Goal: Information Seeking & Learning: Learn about a topic

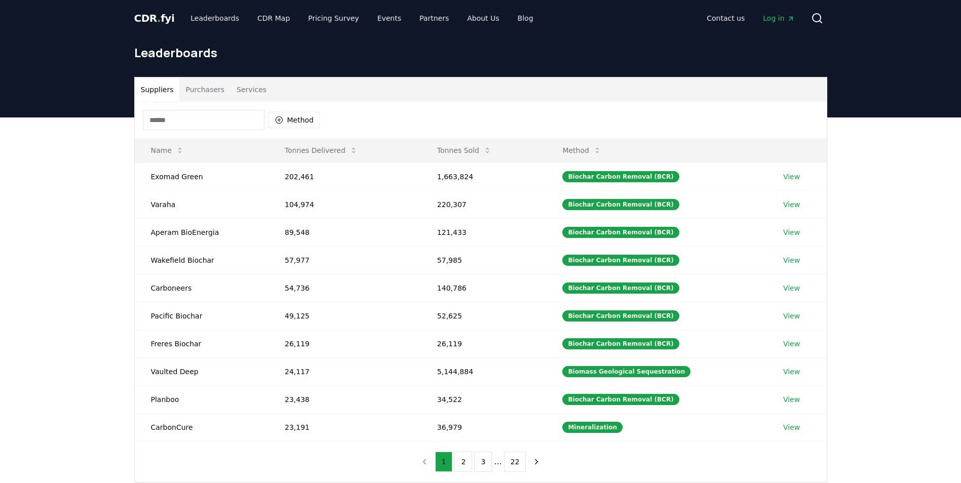
scroll to position [51, 0]
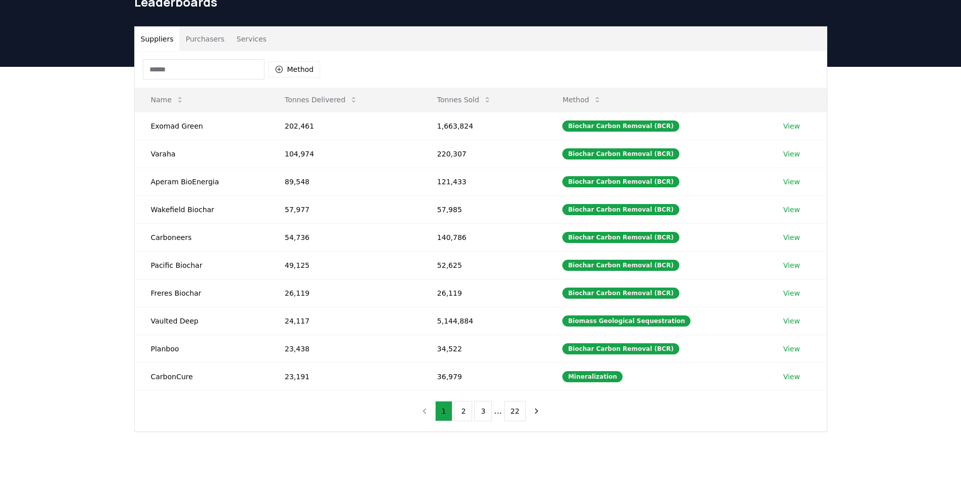
click at [204, 44] on button "Purchasers" at bounding box center [204, 39] width 51 height 24
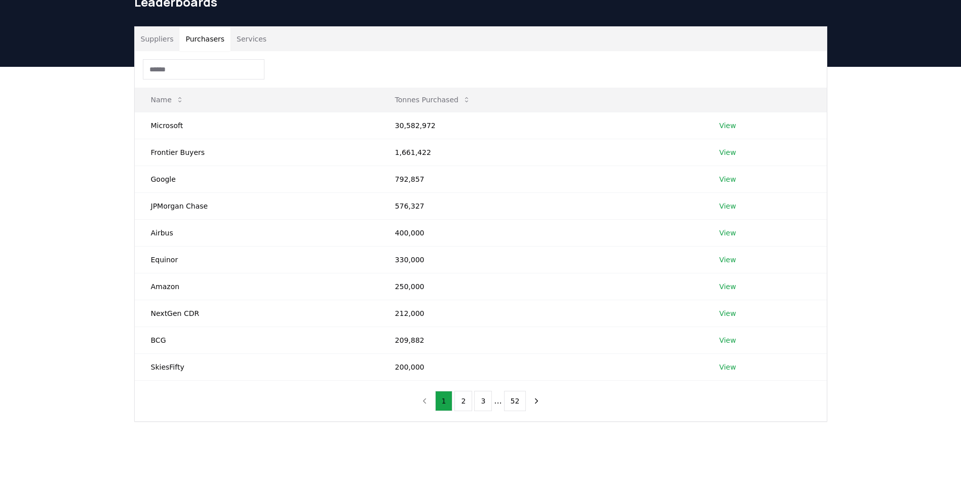
click at [243, 38] on button "Services" at bounding box center [251, 39] width 42 height 24
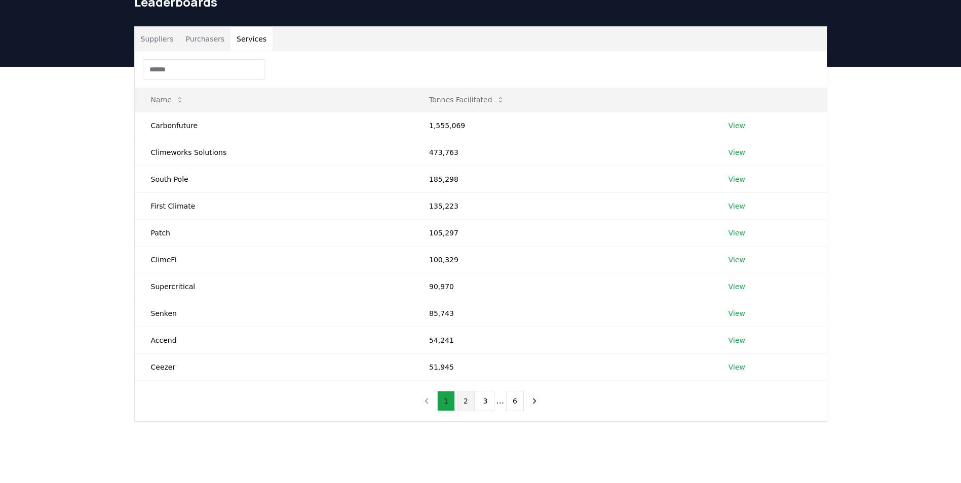
click at [469, 406] on button "2" at bounding box center [466, 401] width 18 height 20
click at [159, 313] on td "Carbonplace" at bounding box center [274, 313] width 279 height 27
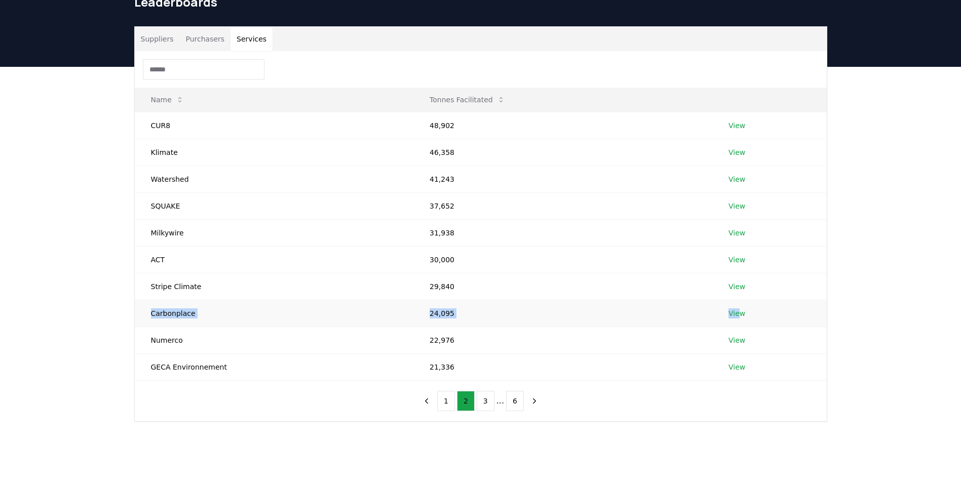
drag, startPoint x: 150, startPoint y: 313, endPoint x: 738, endPoint y: 313, distance: 587.4
click at [738, 313] on tr "Carbonplace 24,095 View" at bounding box center [481, 313] width 692 height 27
click at [730, 342] on link "View" at bounding box center [736, 340] width 17 height 10
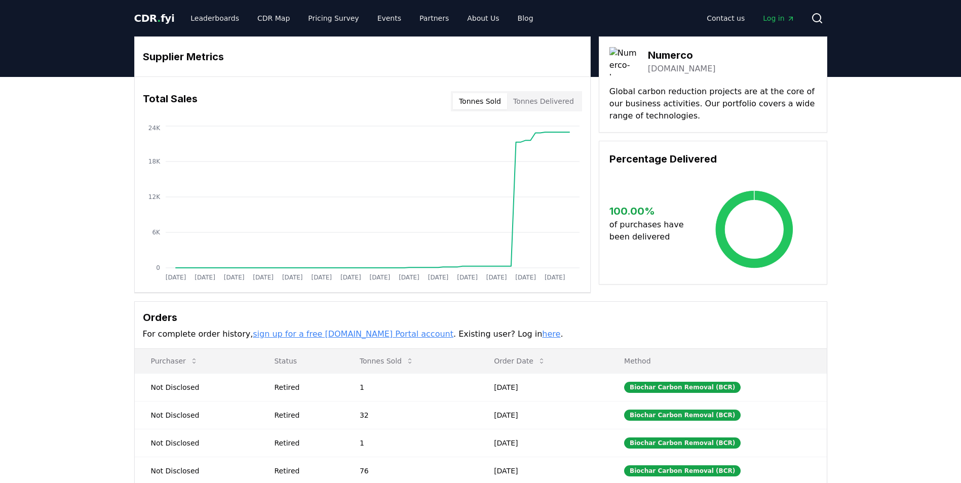
click at [663, 69] on link "[DOMAIN_NAME]" at bounding box center [682, 69] width 68 height 12
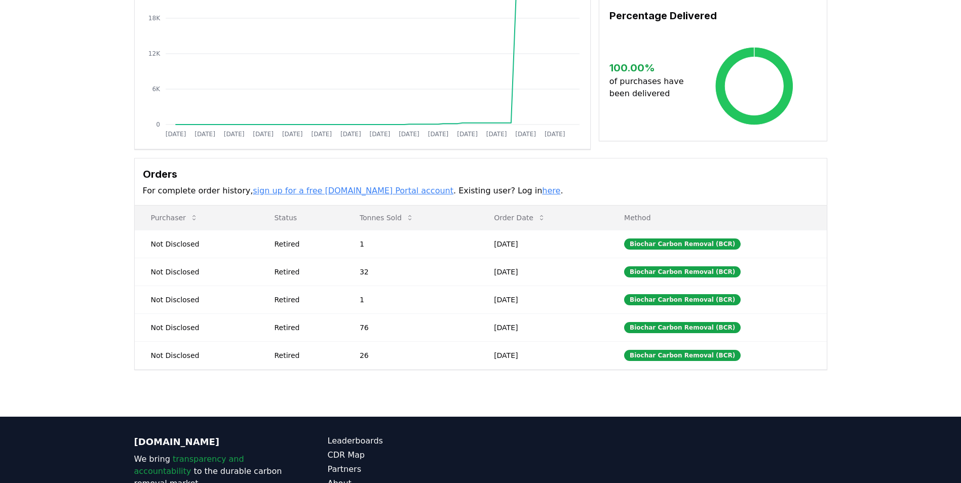
scroll to position [152, 0]
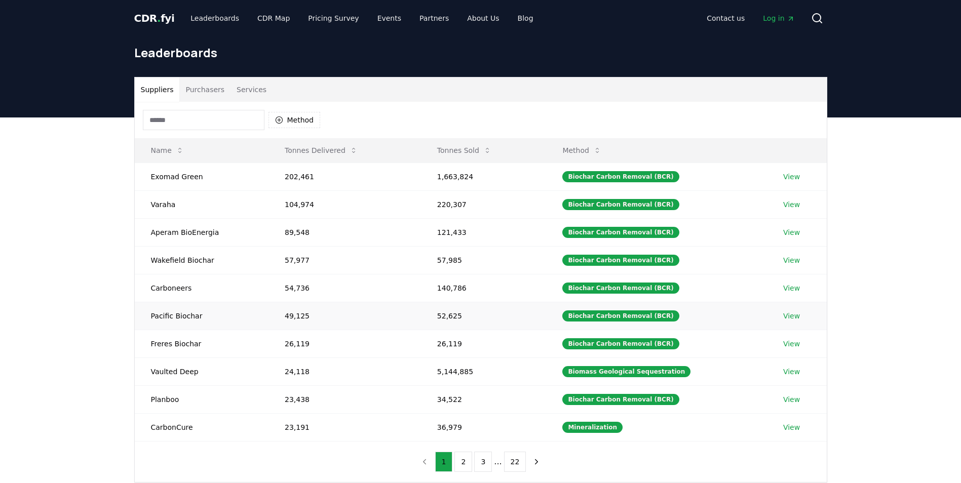
scroll to position [51, 0]
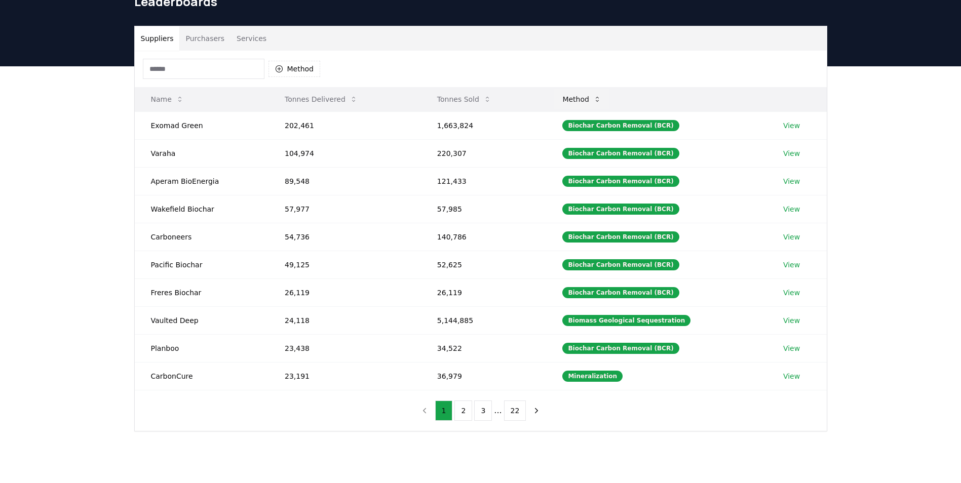
click at [585, 100] on button "Method" at bounding box center [581, 99] width 55 height 20
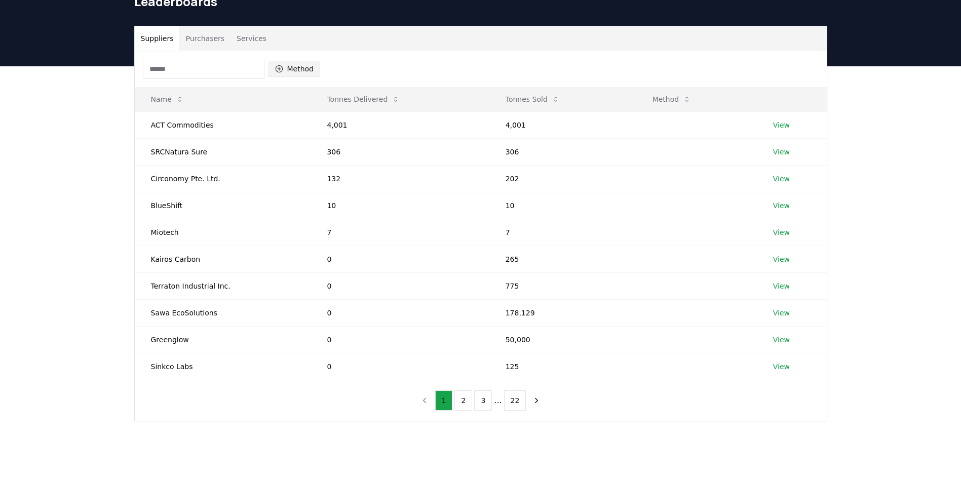
click at [299, 71] on button "Method" at bounding box center [294, 69] width 52 height 16
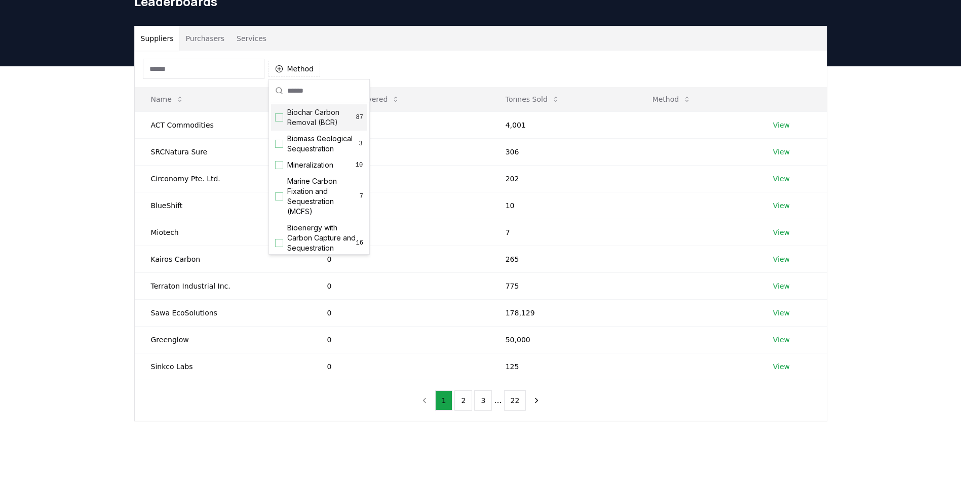
click at [326, 114] on span "Biochar Carbon Removal (BCR)" at bounding box center [321, 117] width 69 height 20
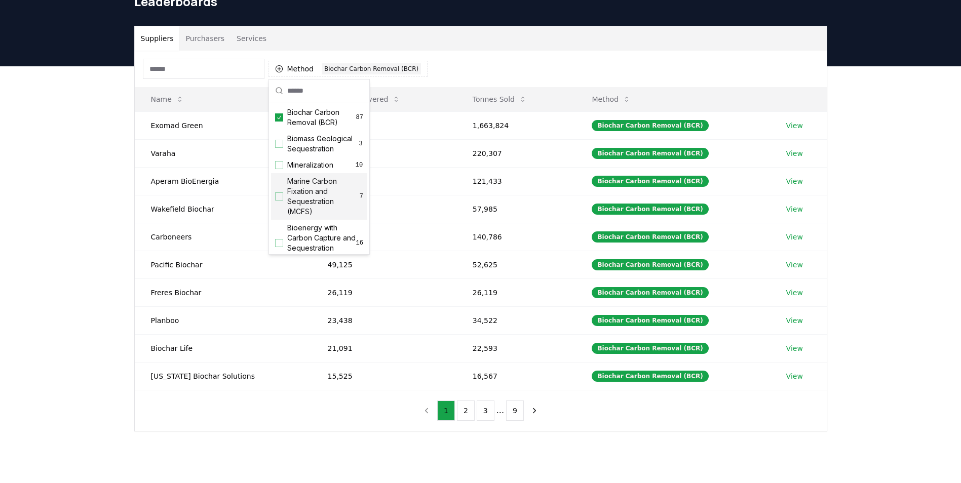
click at [614, 434] on div "Suppliers Purchasers Services Method 1 Biochar Carbon Removal (BCR) Name Tonnes…" at bounding box center [480, 269] width 961 height 406
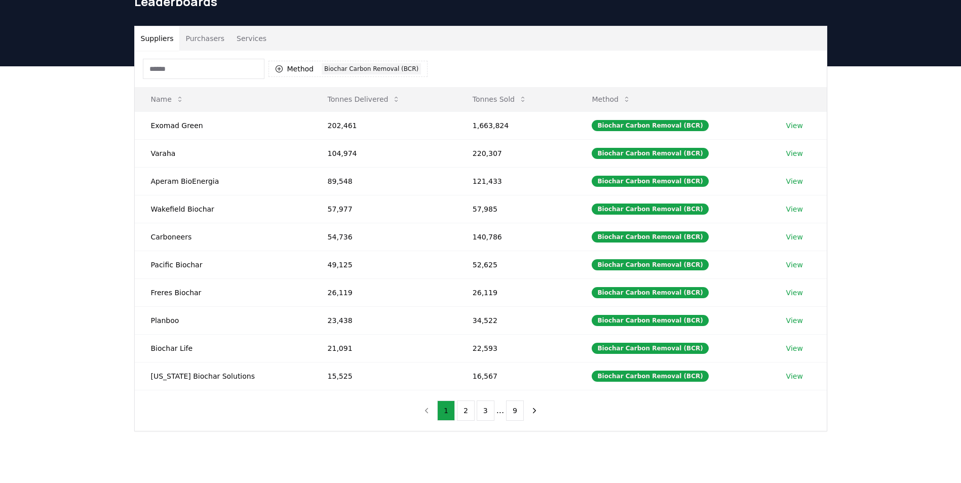
click at [249, 34] on button "Services" at bounding box center [251, 38] width 42 height 24
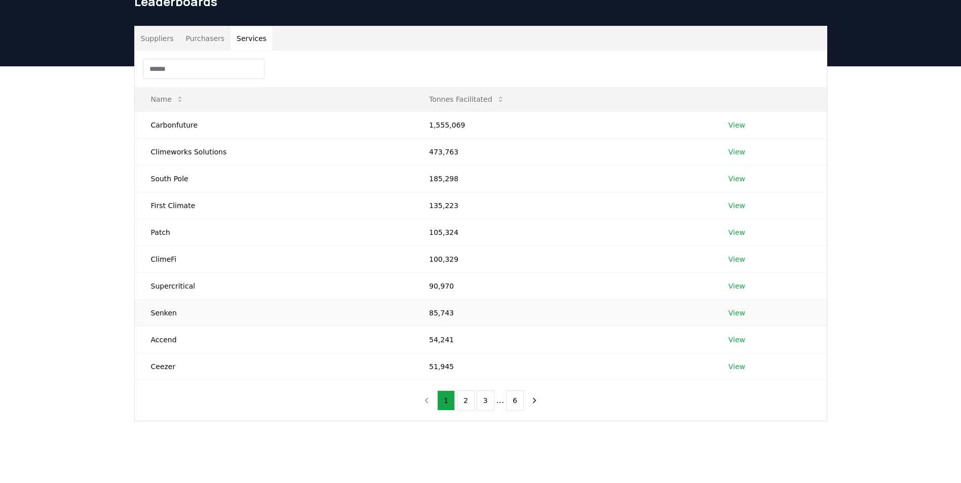
click at [728, 315] on link "View" at bounding box center [736, 313] width 17 height 10
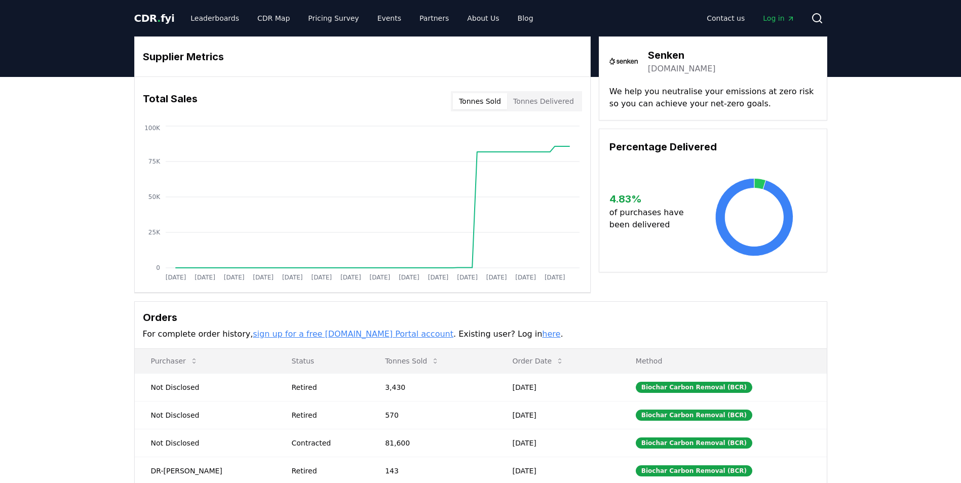
scroll to position [51, 0]
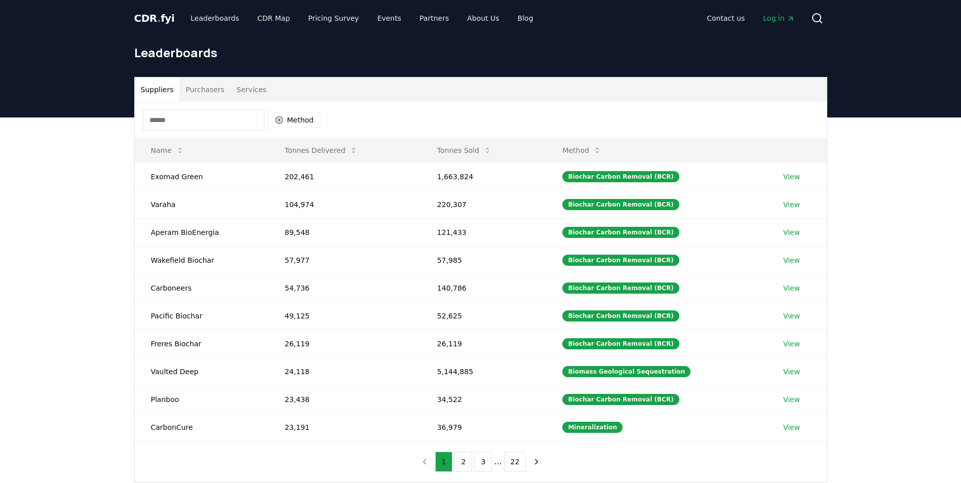
scroll to position [51, 0]
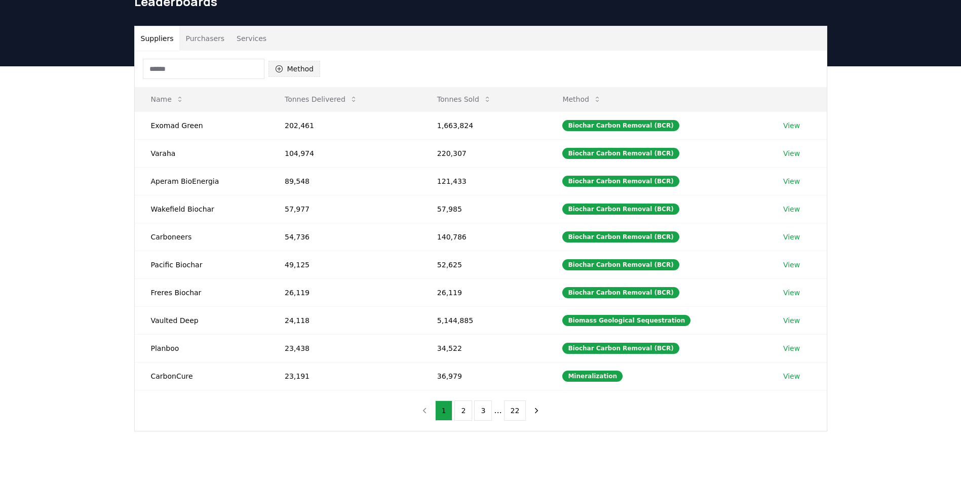
click at [295, 71] on button "Method" at bounding box center [294, 69] width 52 height 16
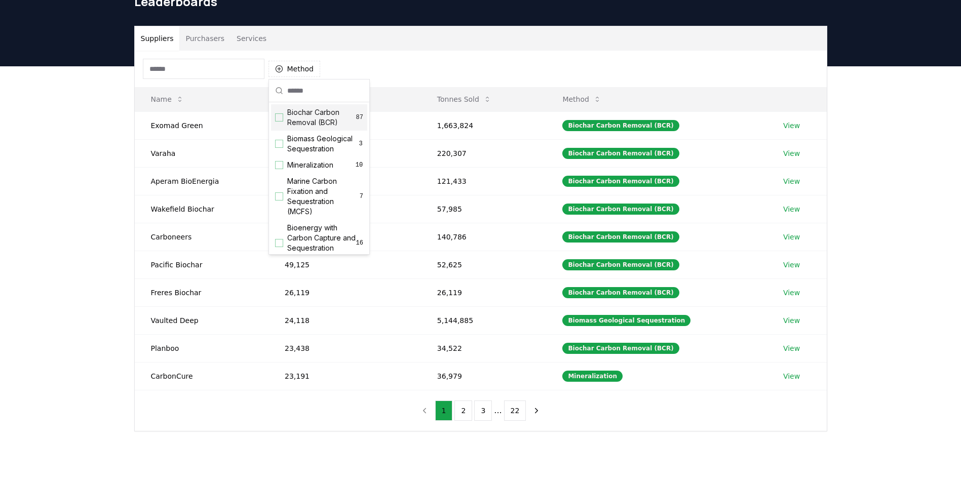
click at [305, 115] on span "Biochar Carbon Removal (BCR)" at bounding box center [321, 117] width 69 height 20
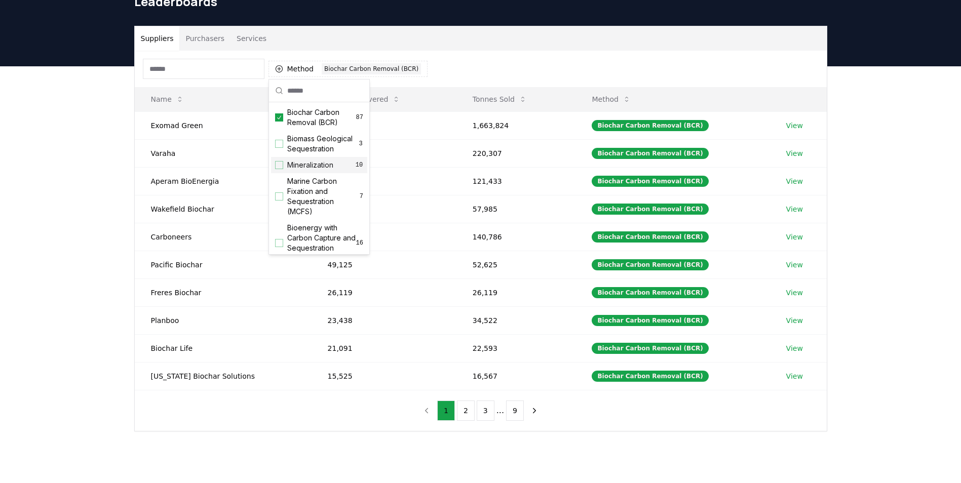
click at [621, 459] on div "Suppliers Purchasers Services Method 1 Biochar Carbon Removal (BCR) Name Tonnes…" at bounding box center [480, 269] width 961 height 406
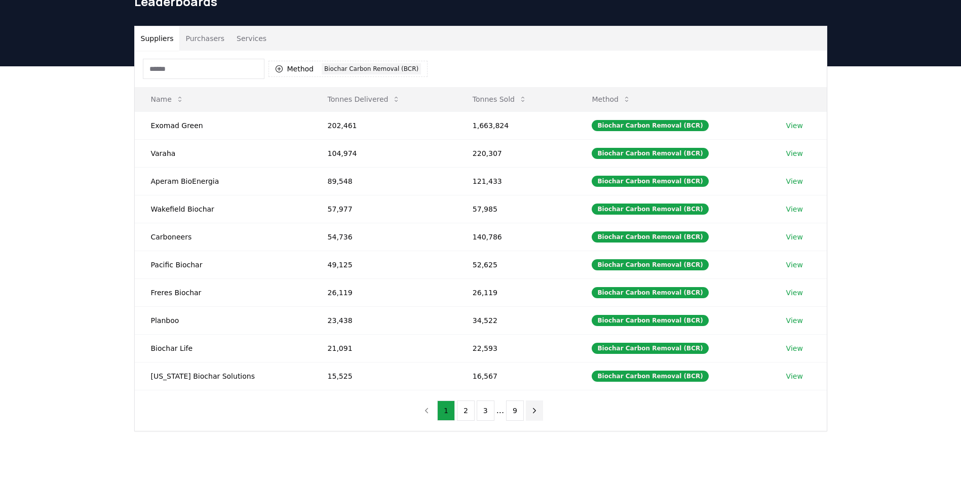
click at [532, 412] on icon "next page" at bounding box center [534, 410] width 9 height 9
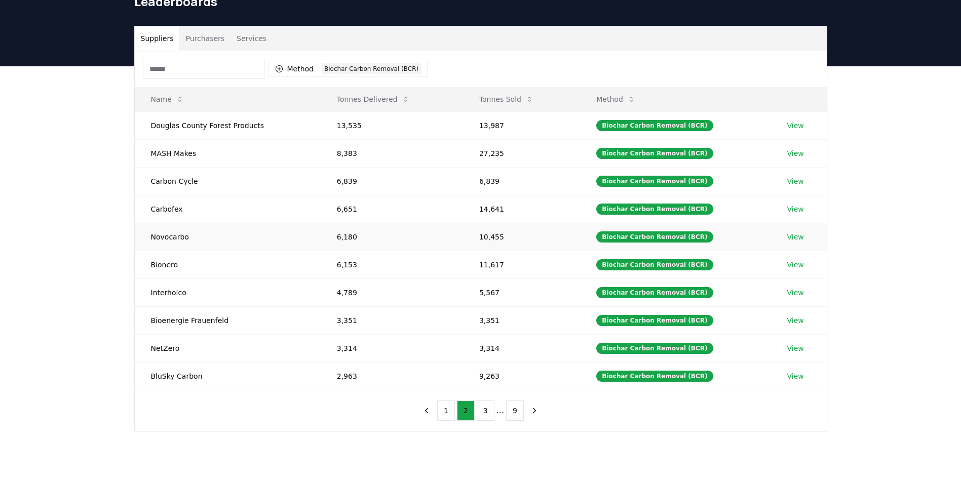
click at [791, 238] on link "View" at bounding box center [795, 237] width 17 height 10
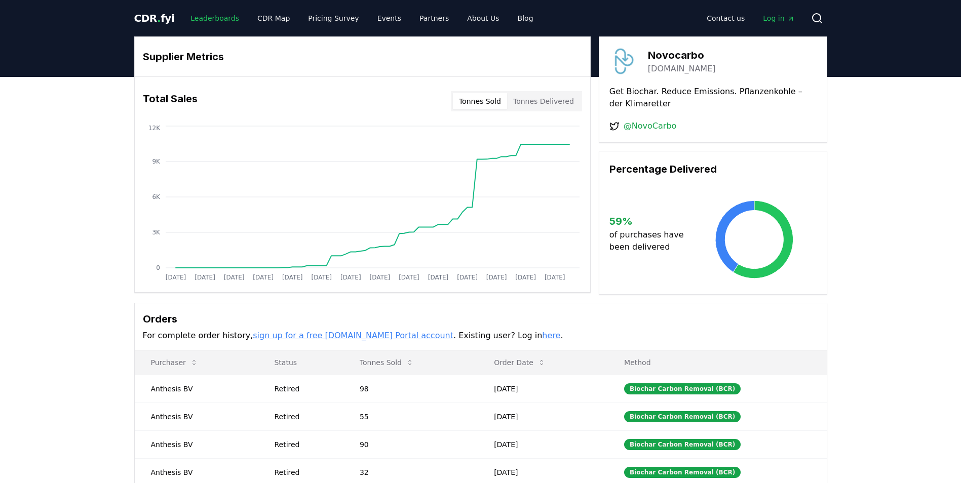
click at [199, 17] on link "Leaderboards" at bounding box center [214, 18] width 65 height 18
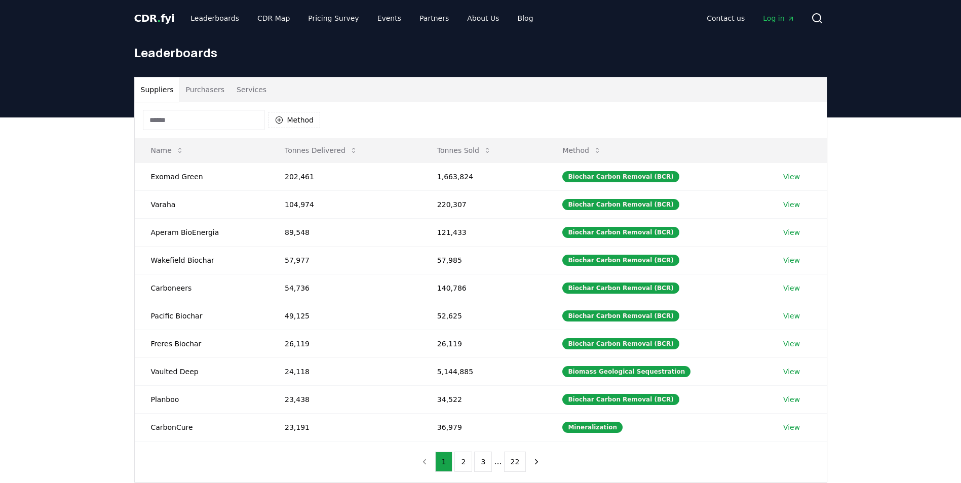
click at [259, 74] on div "Leaderboards" at bounding box center [480, 56] width 709 height 41
click at [247, 93] on button "Services" at bounding box center [251, 89] width 42 height 24
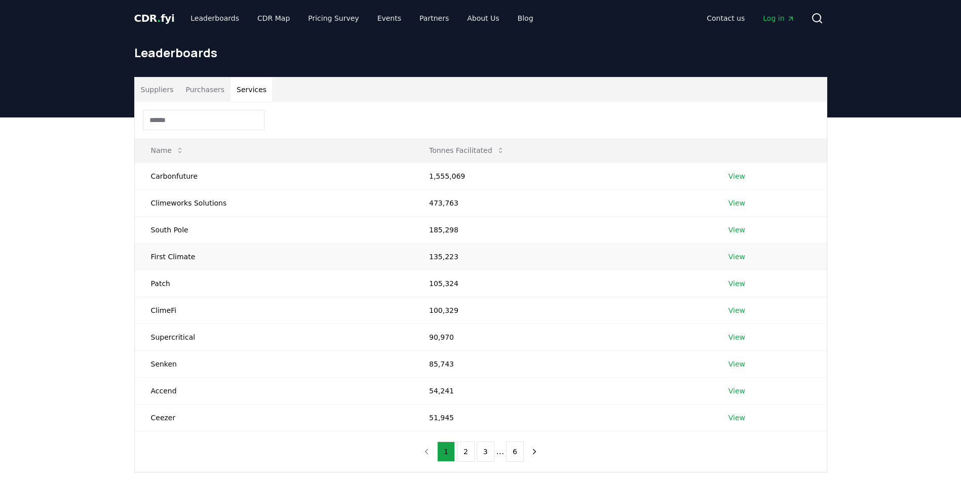
click at [155, 256] on td "First Climate" at bounding box center [274, 256] width 278 height 27
drag, startPoint x: 151, startPoint y: 256, endPoint x: 193, endPoint y: 254, distance: 42.6
click at [193, 254] on td "First Climate" at bounding box center [274, 256] width 278 height 27
click at [733, 258] on link "View" at bounding box center [736, 257] width 17 height 10
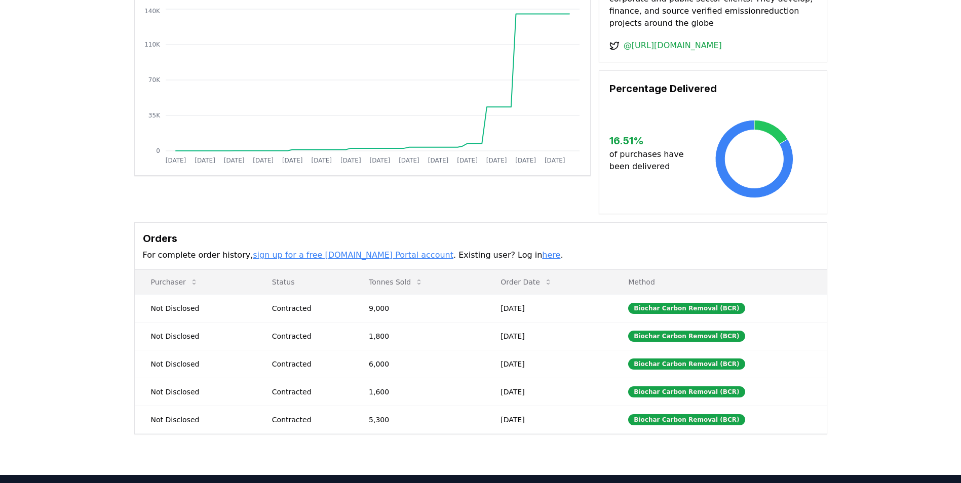
scroll to position [101, 0]
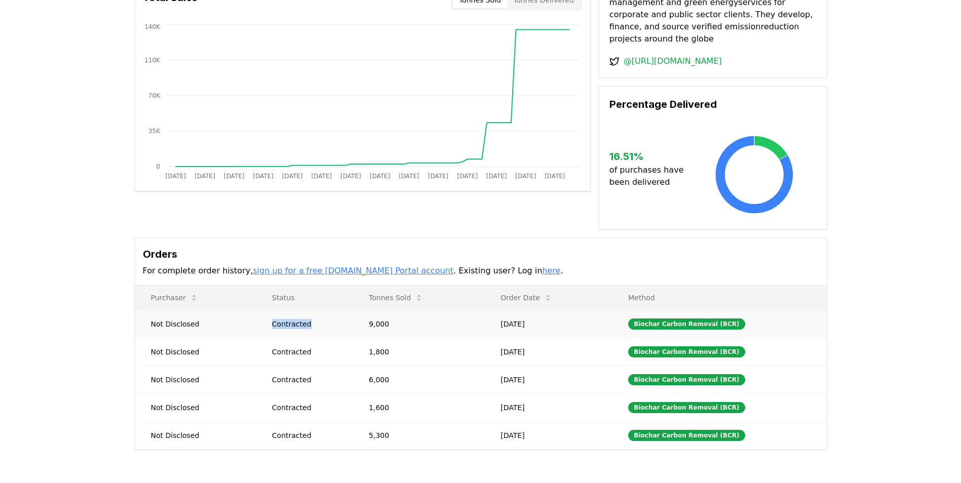
drag, startPoint x: 274, startPoint y: 327, endPoint x: 309, endPoint y: 329, distance: 34.5
click at [309, 329] on td "Contracted" at bounding box center [304, 324] width 97 height 28
drag, startPoint x: 309, startPoint y: 329, endPoint x: 388, endPoint y: 323, distance: 79.3
click at [388, 323] on td "9,000" at bounding box center [418, 324] width 132 height 28
click at [666, 125] on div "16.51 % of purchases have been delivered" at bounding box center [712, 168] width 207 height 93
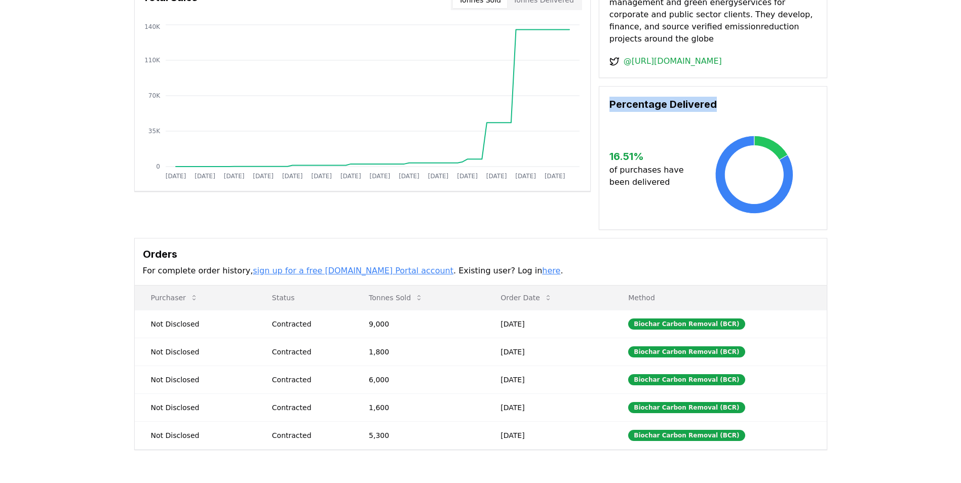
drag, startPoint x: 608, startPoint y: 104, endPoint x: 714, endPoint y: 106, distance: 105.4
click at [714, 106] on div "Percentage Delivered 16.51 % of purchases have been delivered" at bounding box center [713, 158] width 228 height 144
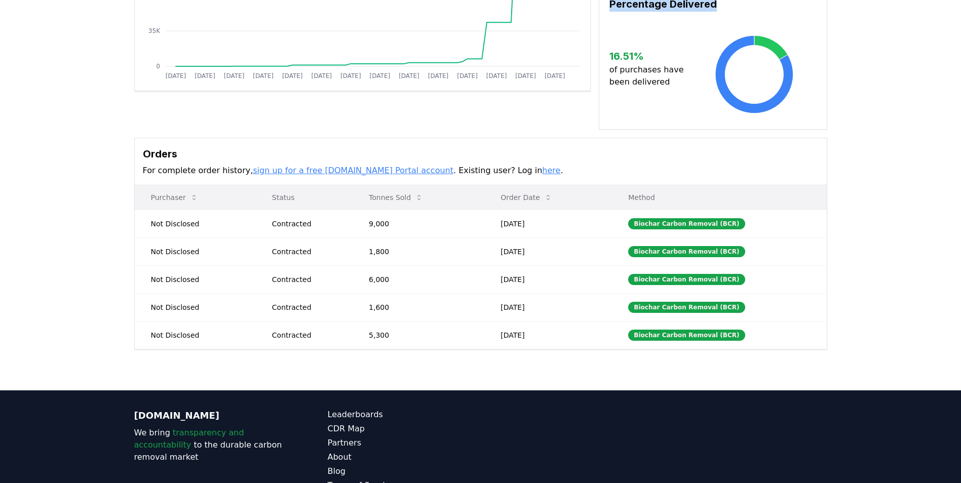
scroll to position [203, 0]
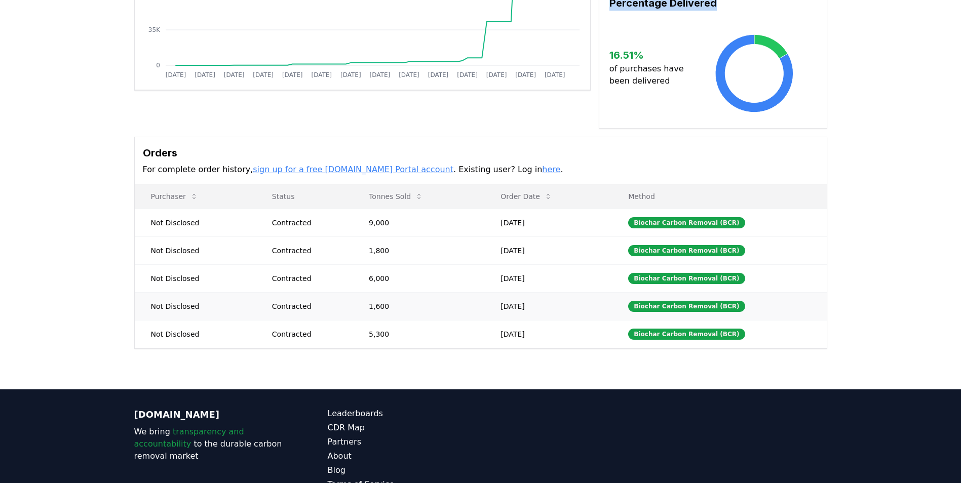
drag, startPoint x: 538, startPoint y: 225, endPoint x: 533, endPoint y: 302, distance: 77.2
click at [533, 302] on tbody "Not Disclosed Contracted 9,000 Nov 26, 2024 Biochar Carbon Removal (BCR) Not Di…" at bounding box center [481, 278] width 692 height 139
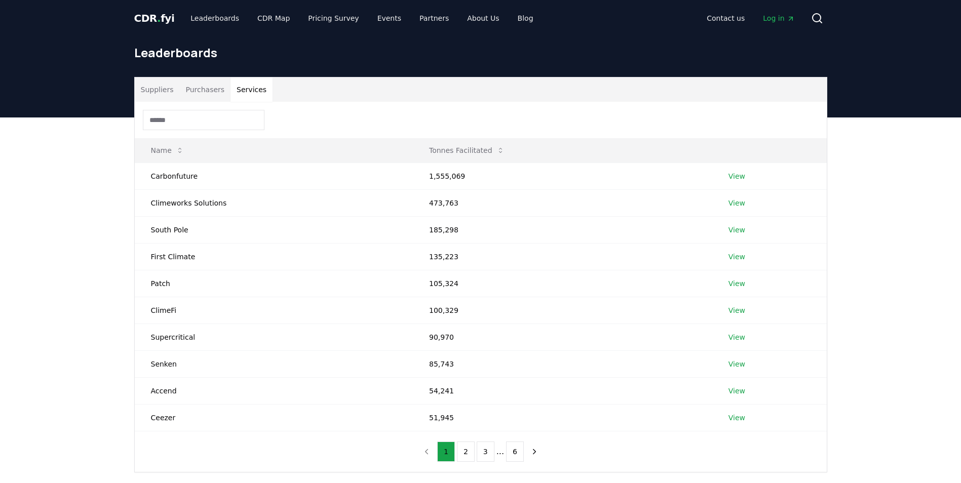
click at [239, 93] on button "Services" at bounding box center [251, 89] width 42 height 24
click at [159, 93] on button "Suppliers" at bounding box center [157, 89] width 45 height 24
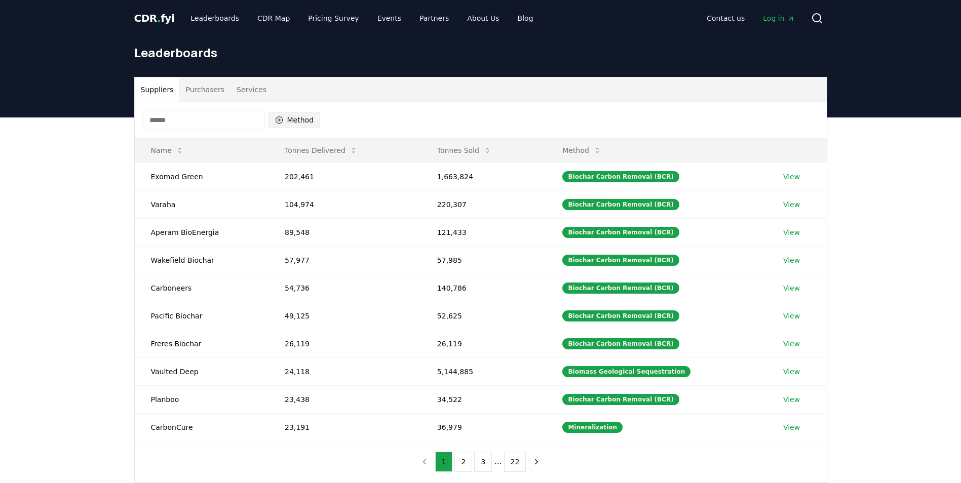
click at [313, 121] on button "Method" at bounding box center [294, 120] width 52 height 16
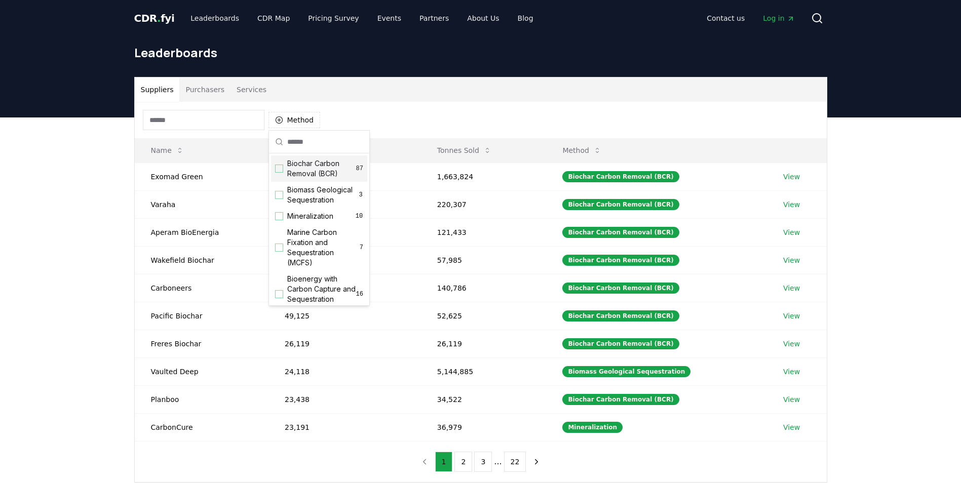
click at [322, 168] on span "Biochar Carbon Removal (BCR)" at bounding box center [321, 169] width 69 height 20
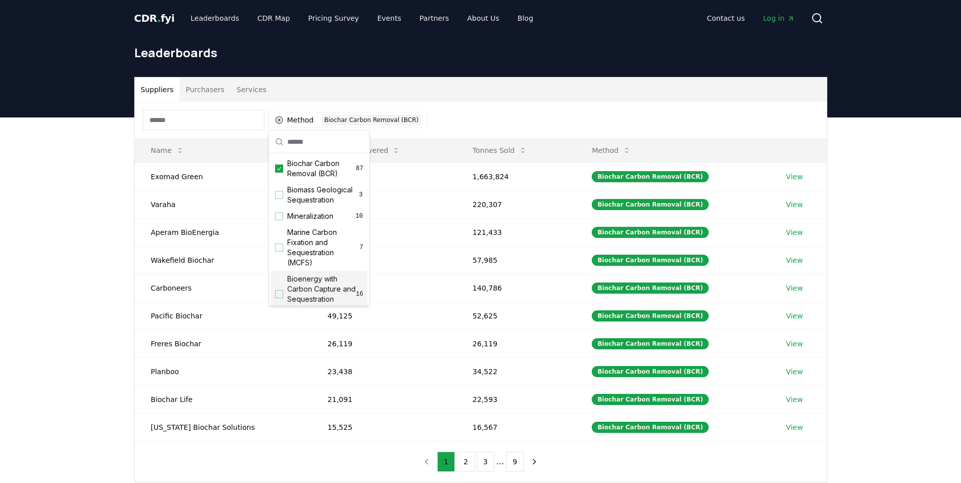
click at [356, 464] on div "Method 1 Biochar Carbon Removal (BCR) Name Tonnes Delivered Tonnes Sold Method …" at bounding box center [481, 292] width 692 height 380
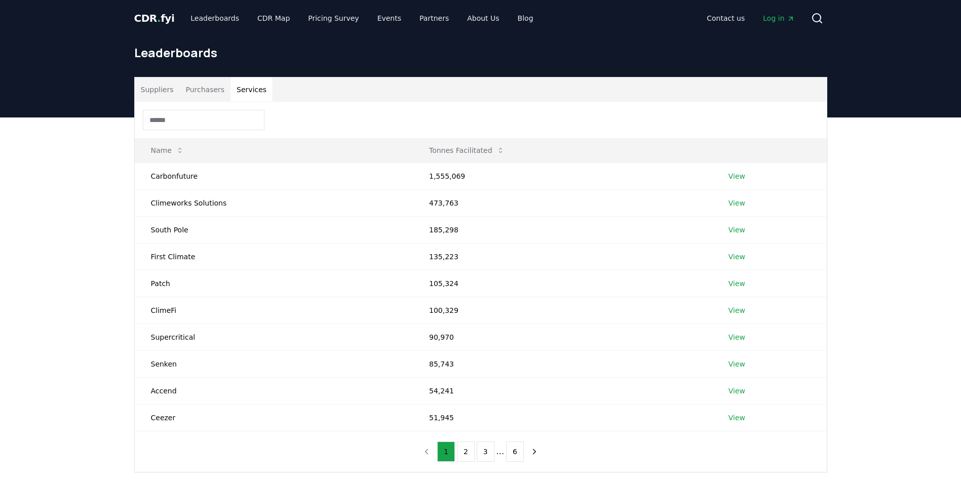
click at [243, 96] on button "Services" at bounding box center [251, 89] width 42 height 24
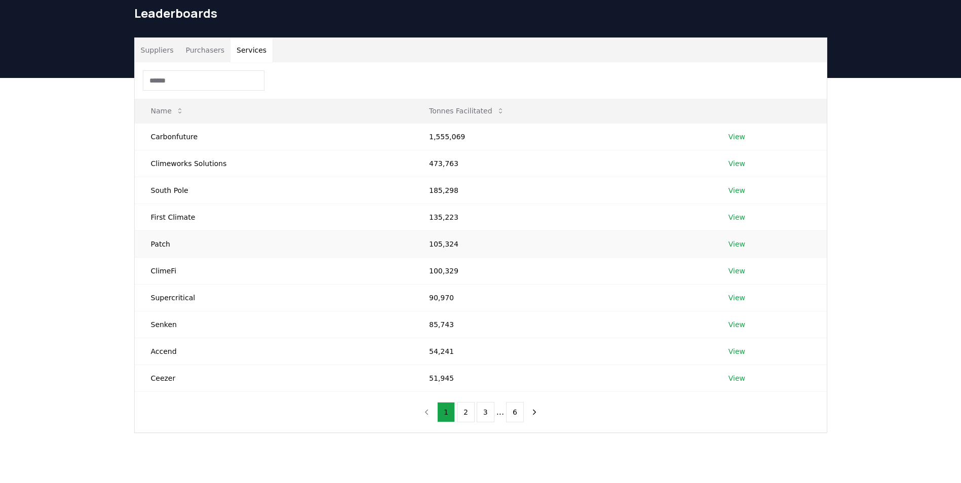
scroll to position [101, 0]
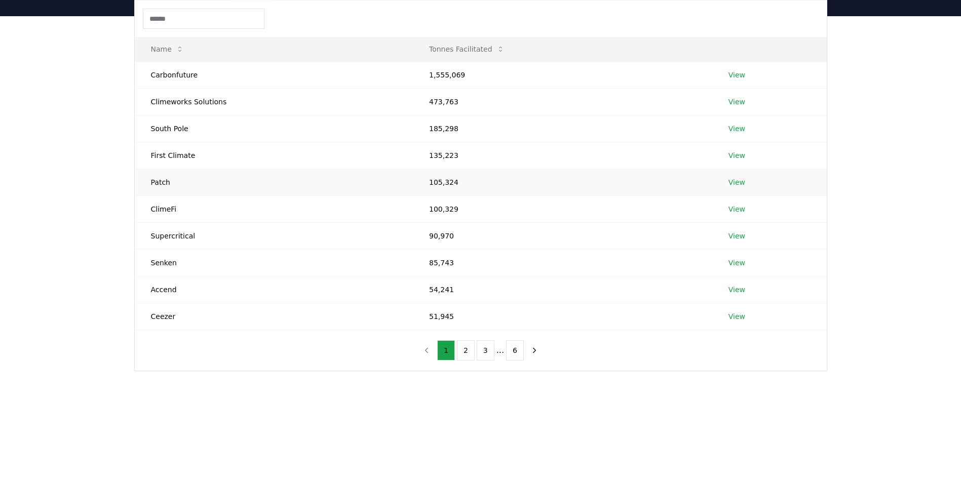
click at [734, 180] on link "View" at bounding box center [736, 182] width 17 height 10
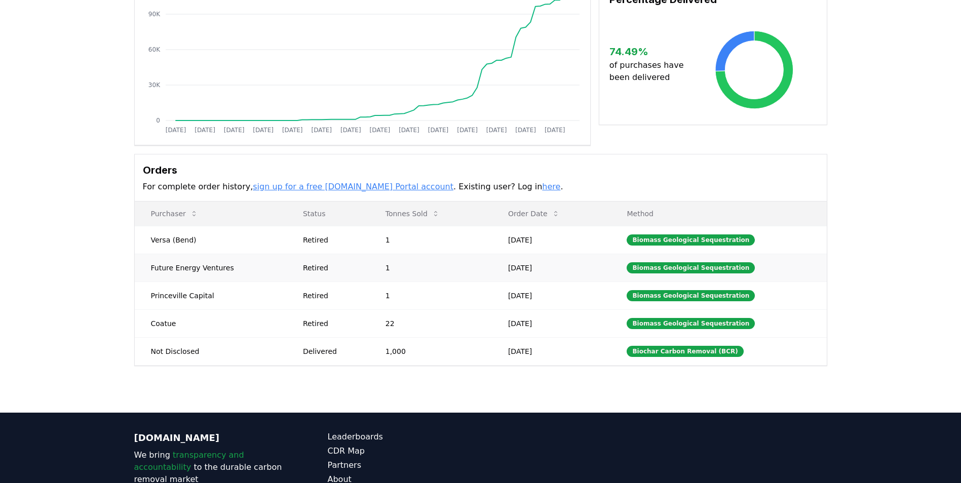
scroll to position [152, 0]
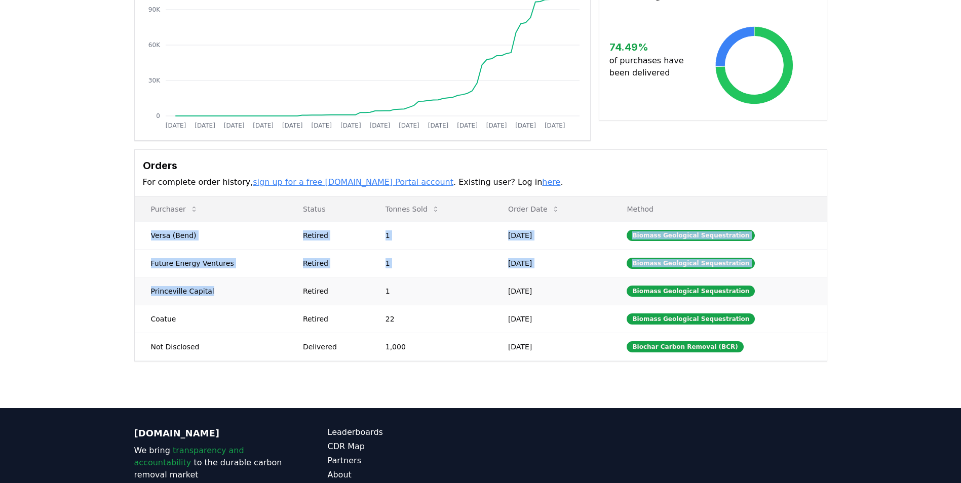
drag, startPoint x: 151, startPoint y: 235, endPoint x: 273, endPoint y: 296, distance: 136.6
click at [273, 296] on tbody "Versa (Bend) Retired 1 [DATE] Biomass Geological Sequestration Future Energy Ve…" at bounding box center [481, 290] width 692 height 139
drag, startPoint x: 273, startPoint y: 296, endPoint x: 256, endPoint y: 280, distance: 24.0
click at [255, 279] on td "Princeville Capital" at bounding box center [211, 291] width 152 height 28
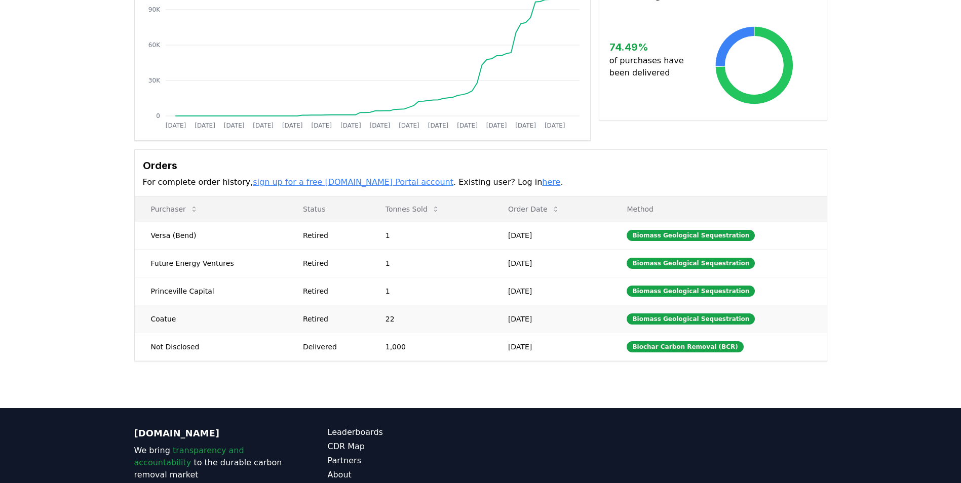
click at [492, 309] on td "22" at bounding box center [430, 319] width 123 height 28
drag, startPoint x: 385, startPoint y: 346, endPoint x: 407, endPoint y: 346, distance: 22.3
click at [407, 346] on td "1,000" at bounding box center [430, 347] width 123 height 28
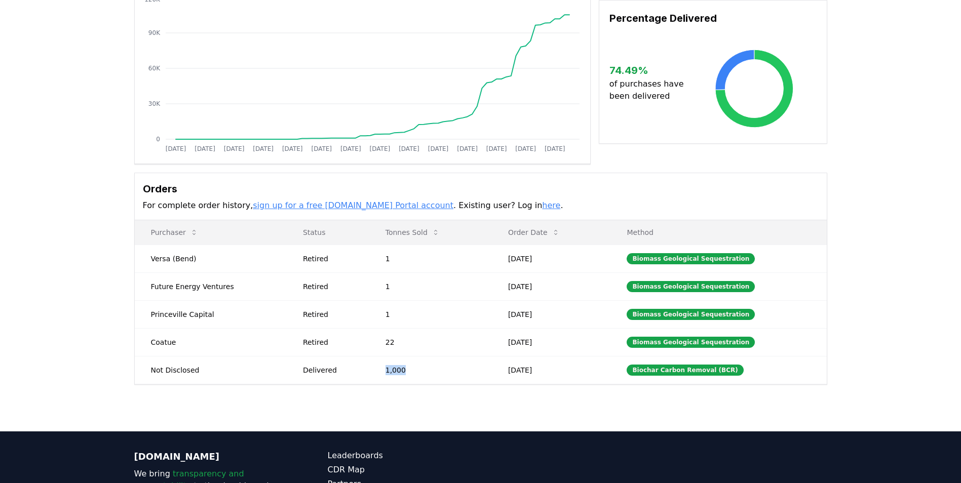
scroll to position [203, 0]
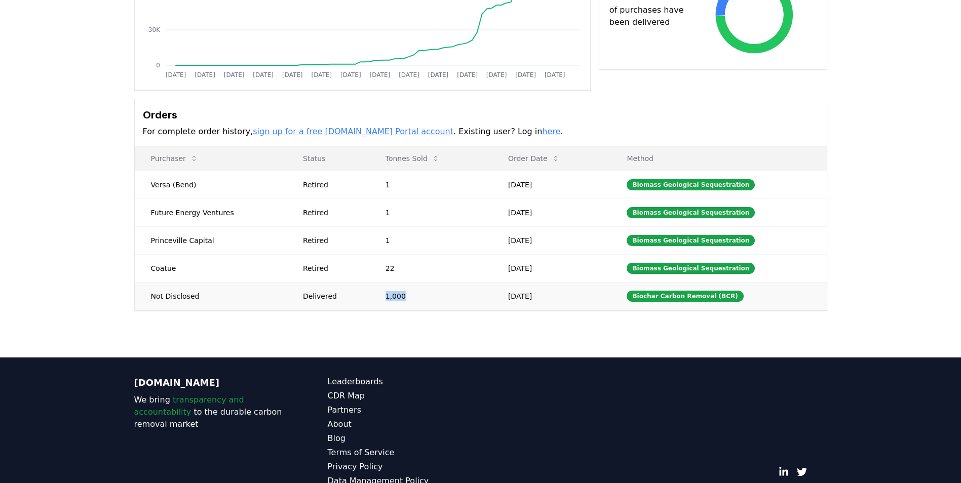
click at [388, 298] on td "1,000" at bounding box center [430, 296] width 123 height 28
drag, startPoint x: 384, startPoint y: 297, endPoint x: 401, endPoint y: 297, distance: 17.2
click at [401, 297] on td "1,000" at bounding box center [430, 296] width 123 height 28
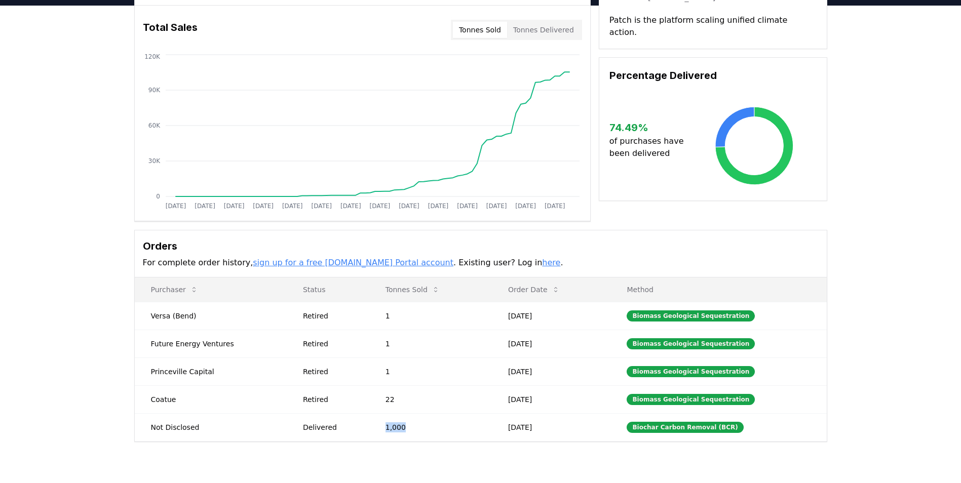
scroll to position [0, 0]
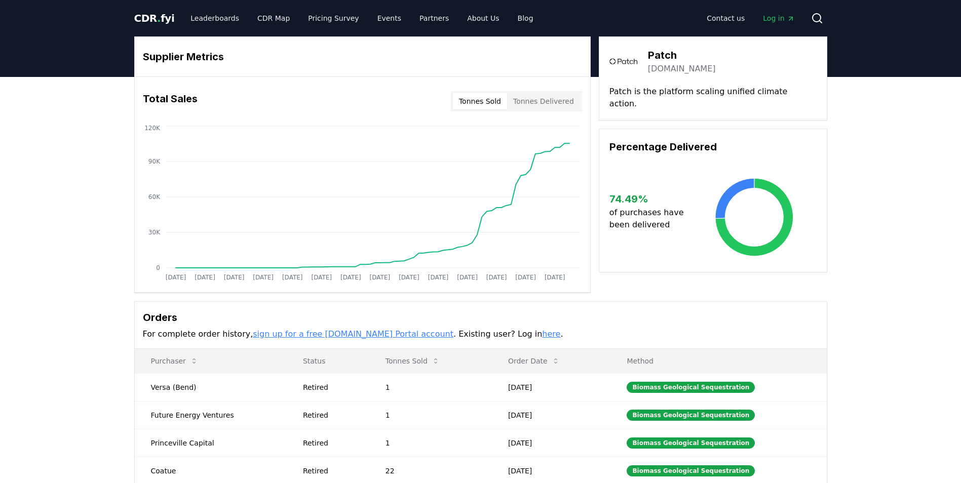
click at [668, 70] on link "patch.io" at bounding box center [682, 69] width 68 height 12
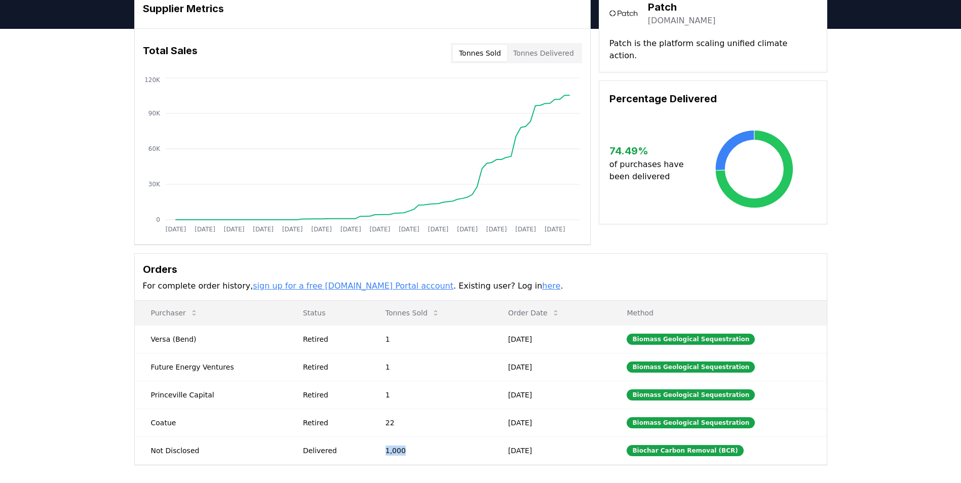
scroll to position [152, 0]
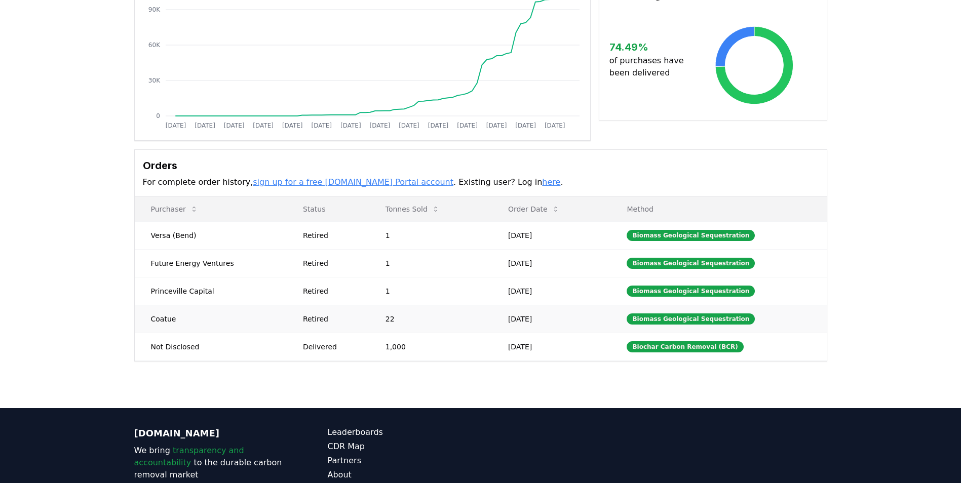
click at [443, 311] on td "22" at bounding box center [430, 319] width 123 height 28
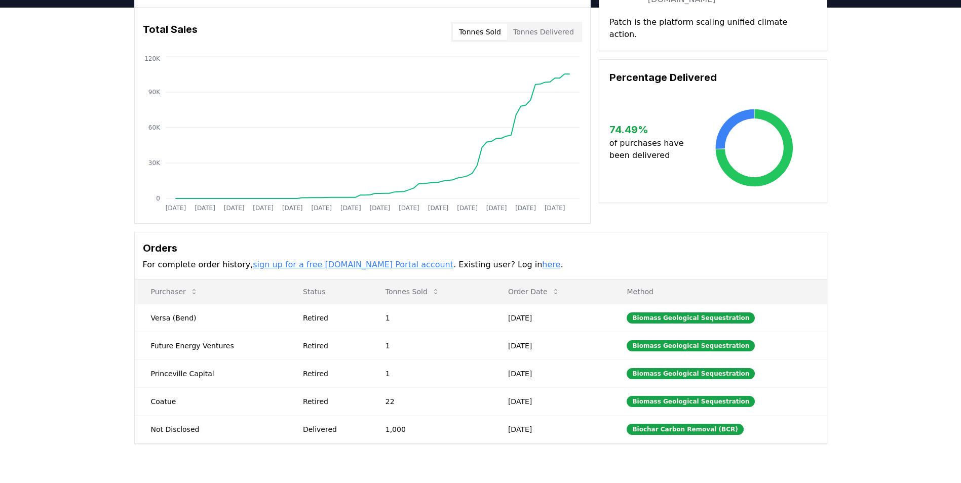
scroll to position [0, 0]
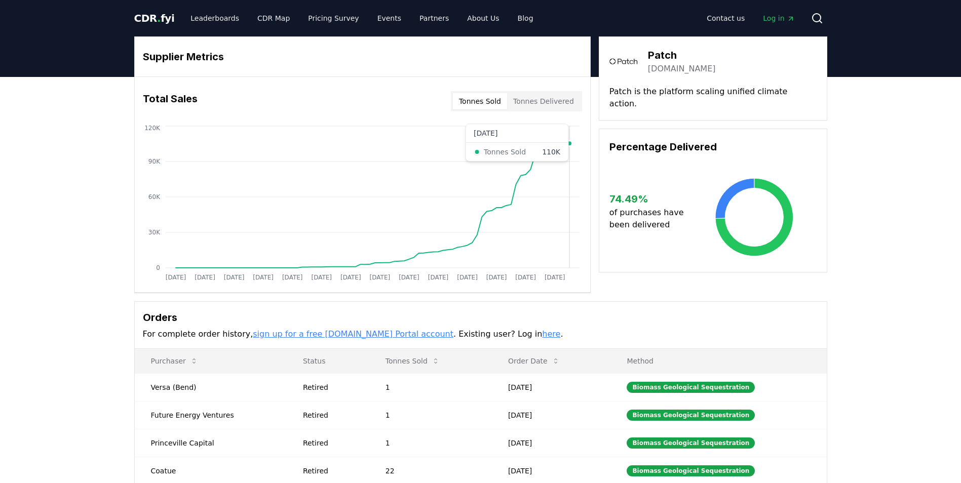
click at [570, 142] on circle at bounding box center [569, 143] width 5 height 5
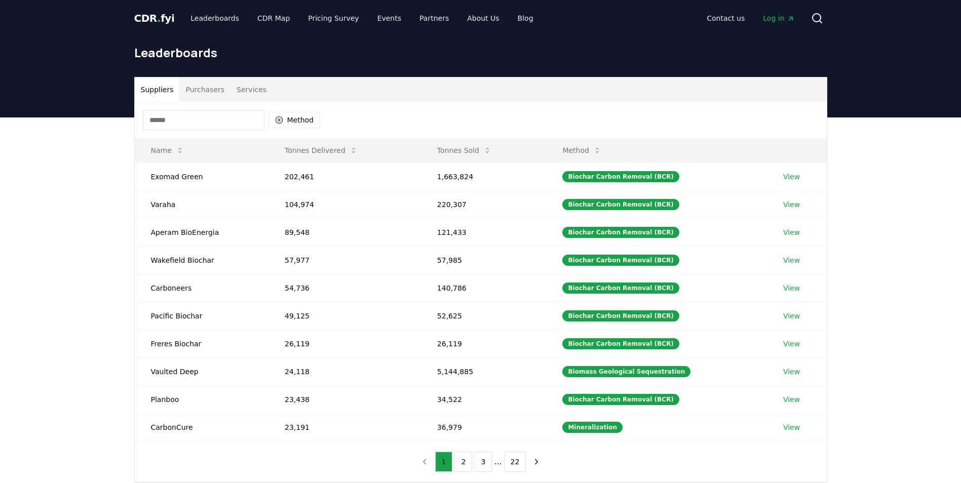
click at [242, 86] on button "Services" at bounding box center [251, 89] width 42 height 24
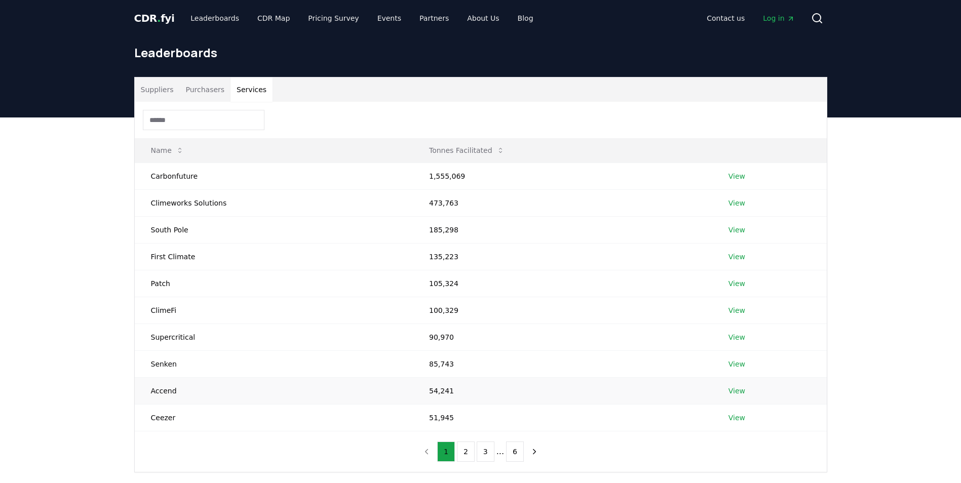
click at [738, 391] on link "View" at bounding box center [736, 391] width 17 height 10
